Goal: Task Accomplishment & Management: Complete application form

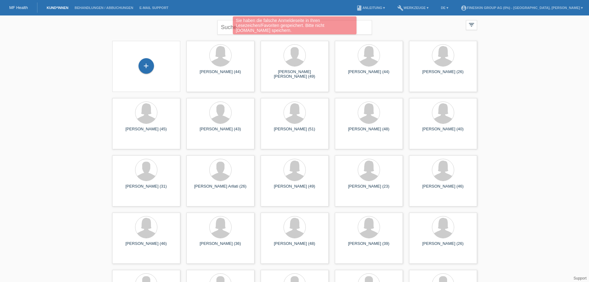
click at [228, 28] on div "Sie haben die falsche Anmeldeseite in Ihren Lesezeichen/Favoriten gespeichert. …" at bounding box center [295, 25] width 354 height 19
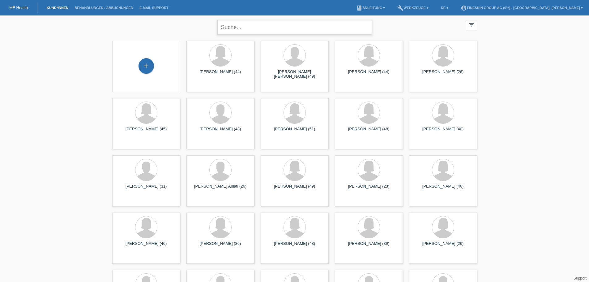
click at [277, 31] on input "text" at bounding box center [294, 27] width 155 height 15
type input "[PERSON_NAME]"
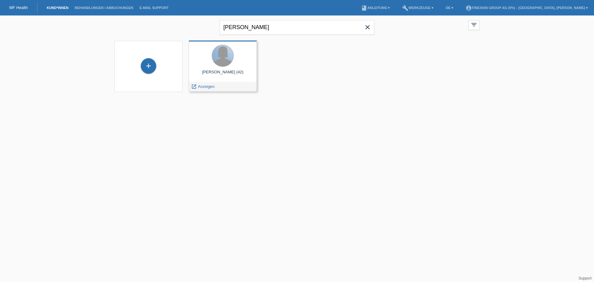
click at [227, 60] on div at bounding box center [223, 56] width 22 height 22
click at [212, 86] on span "Anzeigen" at bounding box center [206, 86] width 17 height 5
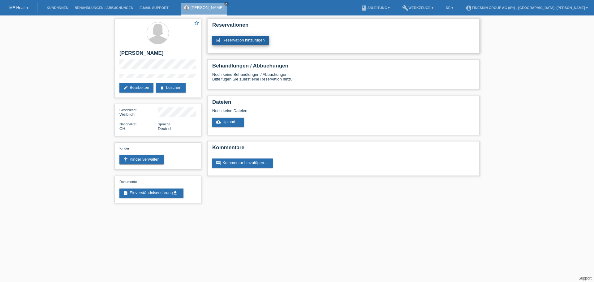
click at [239, 42] on link "post_add Reservation hinzufügen" at bounding box center [240, 40] width 57 height 9
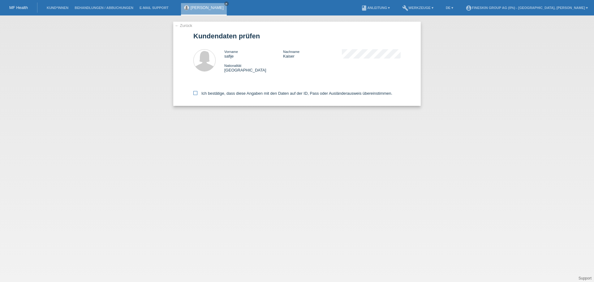
click at [194, 93] on icon at bounding box center [195, 93] width 4 height 4
click at [194, 93] on input "Ich bestätige, dass diese Angaben mit den Daten auf der ID, Pass oder Ausländer…" at bounding box center [195, 93] width 4 height 4
checkbox input "true"
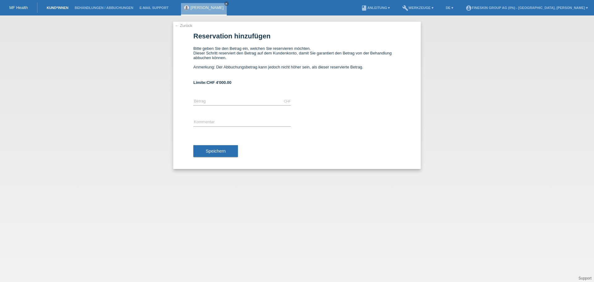
click at [52, 6] on link "Kund*innen" at bounding box center [58, 8] width 28 height 4
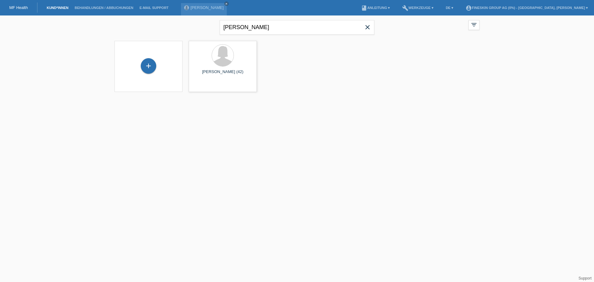
click at [368, 29] on icon "close" at bounding box center [367, 27] width 7 height 7
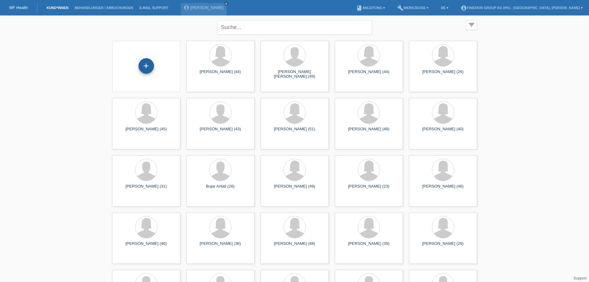
click at [151, 62] on div "+" at bounding box center [146, 66] width 15 height 11
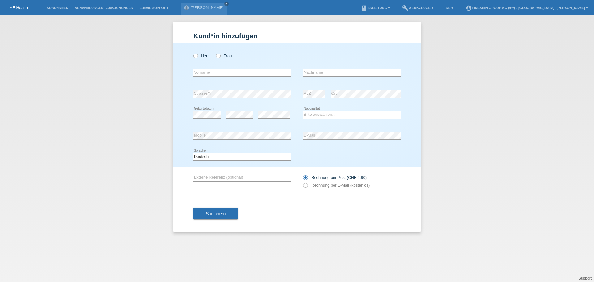
click at [60, 2] on li "Kund*innen" at bounding box center [58, 8] width 28 height 16
click at [60, 7] on link "Kund*innen" at bounding box center [58, 8] width 28 height 4
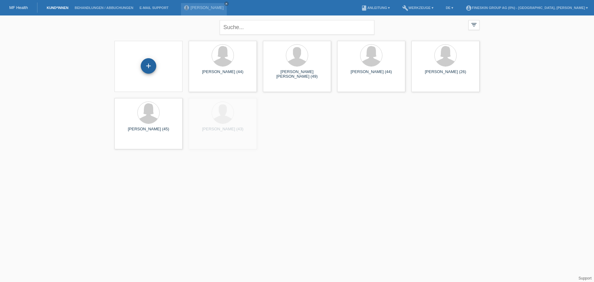
click at [148, 65] on div "+" at bounding box center [148, 65] width 15 height 15
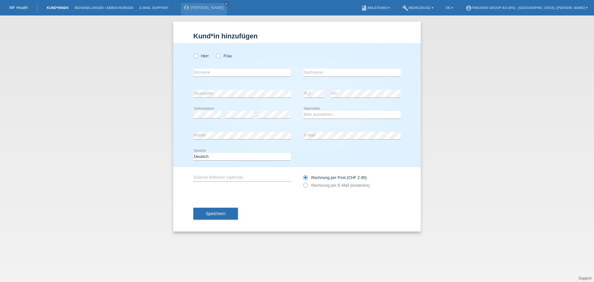
click at [57, 6] on li "Kund*innen" at bounding box center [58, 8] width 28 height 16
click at [55, 7] on link "Kund*innen" at bounding box center [58, 8] width 28 height 4
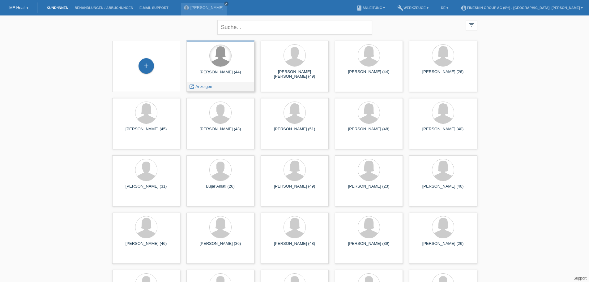
click at [223, 66] on div at bounding box center [221, 56] width 22 height 22
click at [213, 62] on div at bounding box center [221, 56] width 22 height 22
click at [207, 84] on span "Anzeigen" at bounding box center [203, 86] width 17 height 5
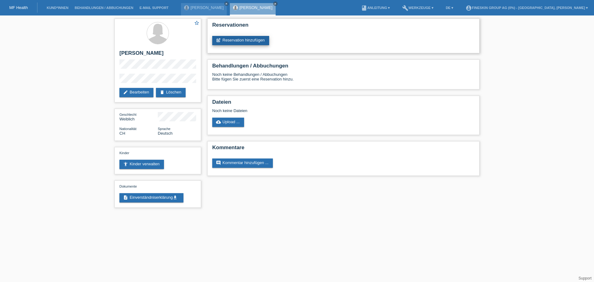
click at [245, 41] on link "post_add Reservation hinzufügen" at bounding box center [240, 40] width 57 height 9
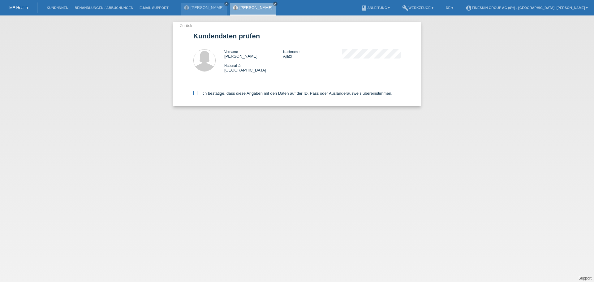
click at [199, 92] on label "Ich bestätige, dass diese Angaben mit den Daten auf der ID, Pass oder Ausländer…" at bounding box center [292, 93] width 199 height 5
click at [197, 92] on input "Ich bestätige, dass diese Angaben mit den Daten auf der ID, Pass oder Ausländer…" at bounding box center [195, 93] width 4 height 4
checkbox input "true"
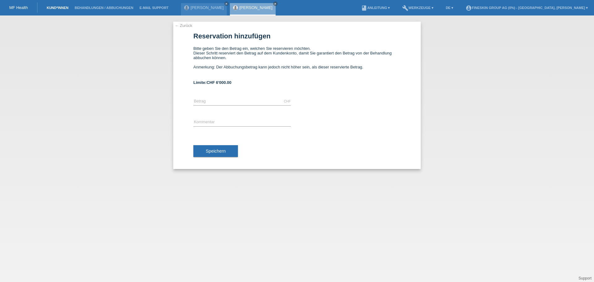
click at [50, 9] on link "Kund*innen" at bounding box center [58, 8] width 28 height 4
